Goal: Task Accomplishment & Management: Use online tool/utility

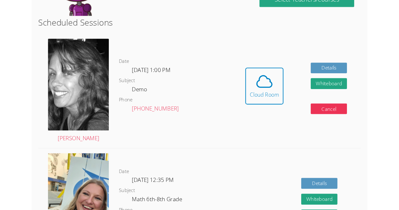
scroll to position [182, 0]
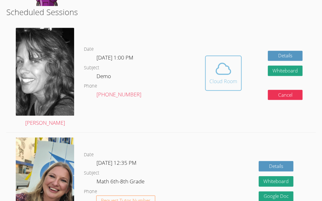
click at [218, 69] on icon at bounding box center [223, 68] width 15 height 11
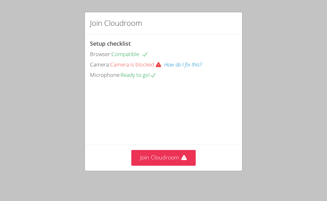
drag, startPoint x: 273, startPoint y: 99, endPoint x: 273, endPoint y: 83, distance: 16.4
click at [273, 83] on div "Join Cloudroom Setup checklist Browser: Compatible Camera: Camera is blocked Ho…" at bounding box center [163, 100] width 327 height 201
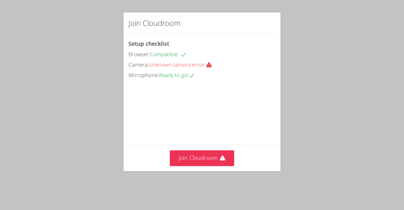
click at [0, 110] on div "Join Cloudroom Setup checklist Browser: Compatible Camera: Unknown camera error…" at bounding box center [202, 105] width 404 height 210
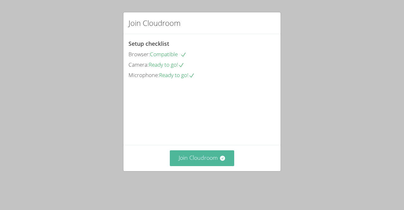
click at [191, 166] on button "Join Cloudroom" at bounding box center [202, 157] width 65 height 15
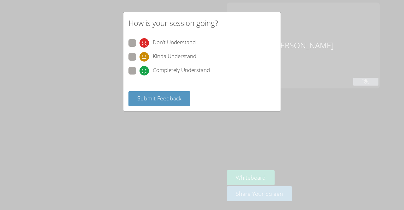
click at [139, 48] on span at bounding box center [139, 48] width 0 height 0
click at [139, 41] on input "Don't Understand" at bounding box center [141, 41] width 5 height 5
radio input "true"
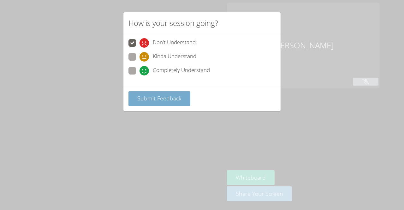
click at [144, 97] on span "Submit Feedback" at bounding box center [159, 98] width 44 height 8
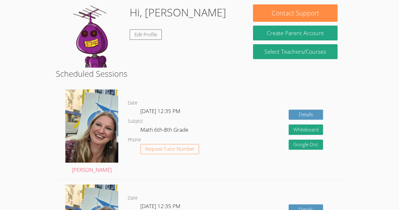
scroll to position [100, 0]
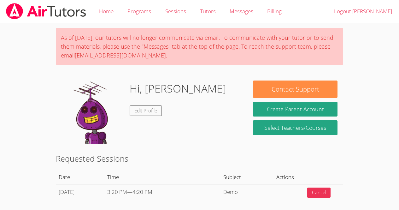
scroll to position [79, 0]
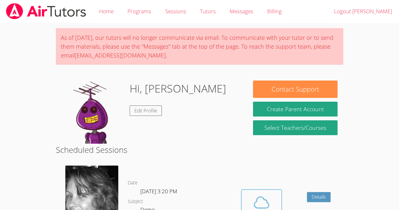
click at [264, 193] on icon at bounding box center [262, 202] width 18 height 18
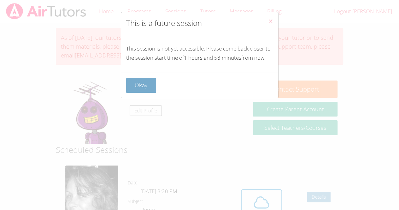
click at [146, 92] on button "Okay" at bounding box center [141, 85] width 30 height 15
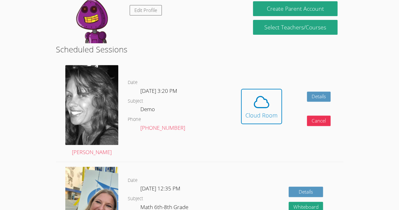
scroll to position [103, 0]
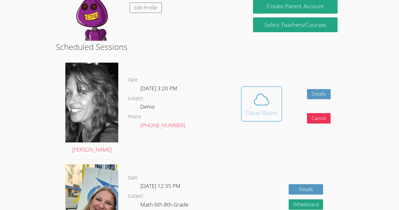
click at [262, 105] on icon at bounding box center [262, 100] width 18 height 18
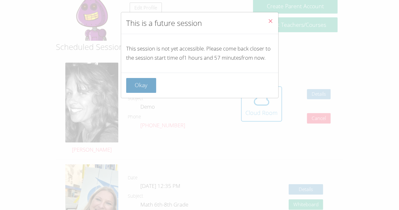
click at [143, 91] on button "Okay" at bounding box center [141, 85] width 30 height 15
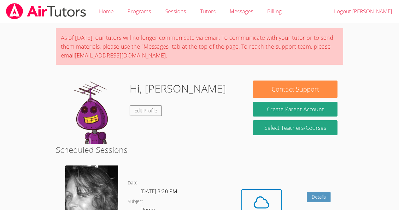
scroll to position [103, 0]
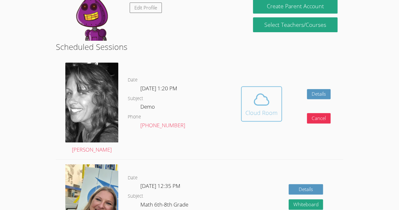
click at [247, 115] on div "Cloud Room" at bounding box center [261, 112] width 32 height 9
drag, startPoint x: 37, startPoint y: 60, endPoint x: 20, endPoint y: 87, distance: 32.4
click at [20, 87] on body "Home Programs Sessions Tutors Messages Billing Logout [PERSON_NAME] As of [DATE…" at bounding box center [199, 2] width 399 height 210
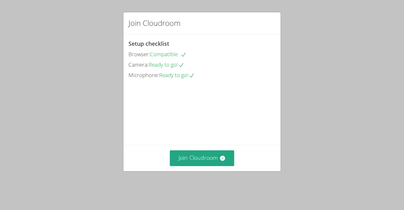
scroll to position [20, 0]
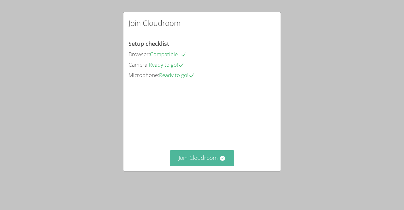
click at [209, 165] on button "Join Cloudroom" at bounding box center [202, 157] width 65 height 15
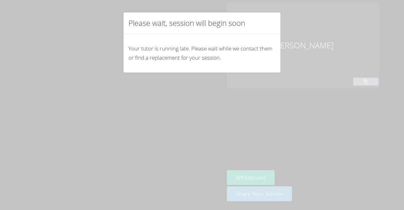
click at [288, 78] on div "Please wait, session will begin soon Your tutor is running late. Please wait wh…" at bounding box center [202, 105] width 404 height 210
click at [98, 34] on div "Please wait, session will begin soon Your tutor is running late. Please wait wh…" at bounding box center [202, 105] width 404 height 210
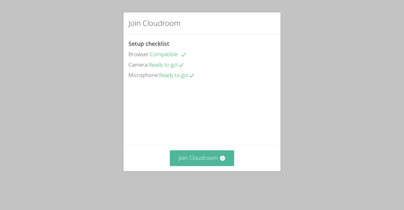
click at [214, 165] on button "Join Cloudroom" at bounding box center [202, 157] width 65 height 15
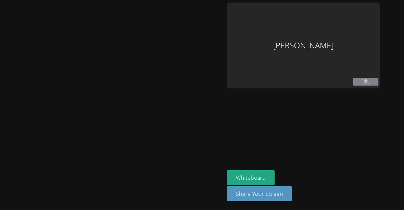
click at [37, 41] on div at bounding box center [112, 105] width 219 height 205
click at [194, 65] on div at bounding box center [112, 105] width 219 height 205
drag, startPoint x: 153, startPoint y: 104, endPoint x: 111, endPoint y: 115, distance: 43.3
click at [111, 115] on div at bounding box center [112, 105] width 219 height 205
drag, startPoint x: 173, startPoint y: 68, endPoint x: 137, endPoint y: 121, distance: 63.9
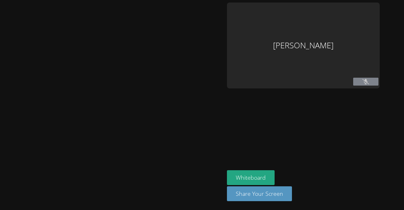
click at [137, 121] on div at bounding box center [112, 105] width 219 height 205
drag, startPoint x: 135, startPoint y: 54, endPoint x: 110, endPoint y: 102, distance: 54.2
click at [110, 102] on div at bounding box center [112, 105] width 219 height 205
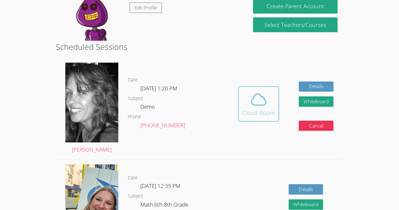
scroll to position [103, 0]
click at [251, 106] on icon at bounding box center [259, 100] width 18 height 18
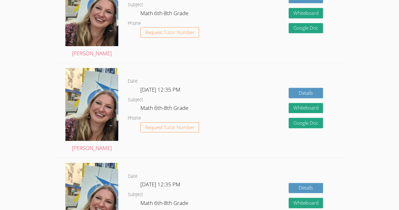
scroll to position [292, 0]
